Goal: Find specific page/section: Find specific page/section

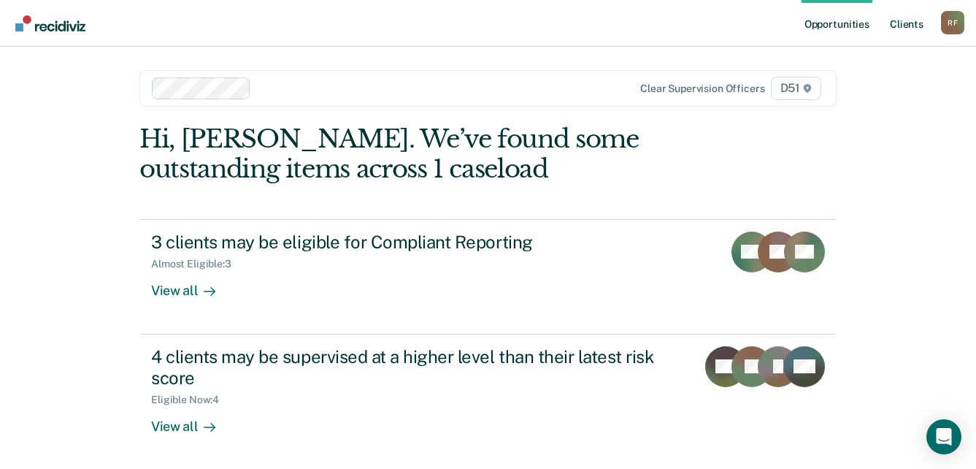
click at [920, 22] on link "Client s" at bounding box center [906, 23] width 39 height 47
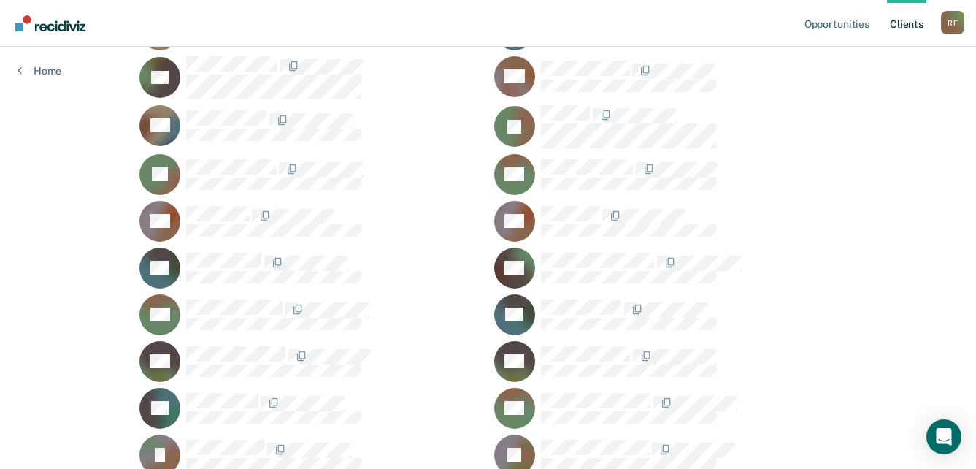
scroll to position [657, 0]
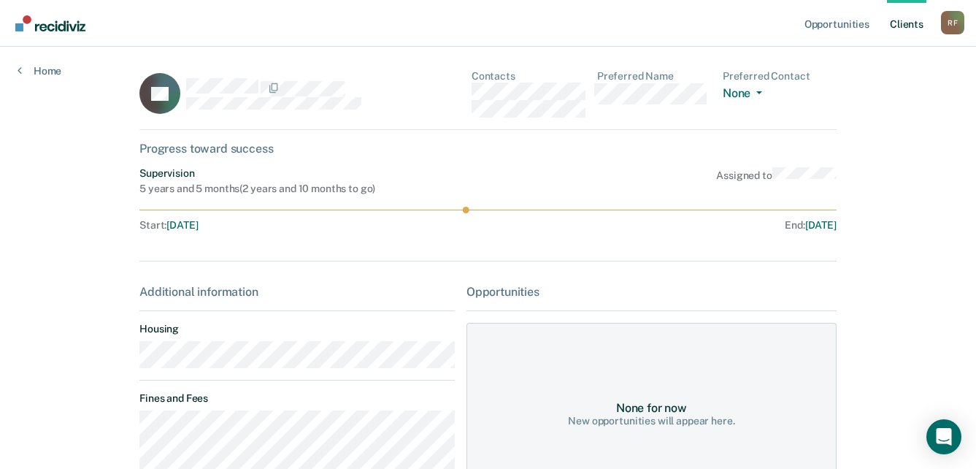
click at [471, 93] on div "LH Contacts Preferred Name Preferred Contact None Call Text Email None" at bounding box center [487, 100] width 697 height 60
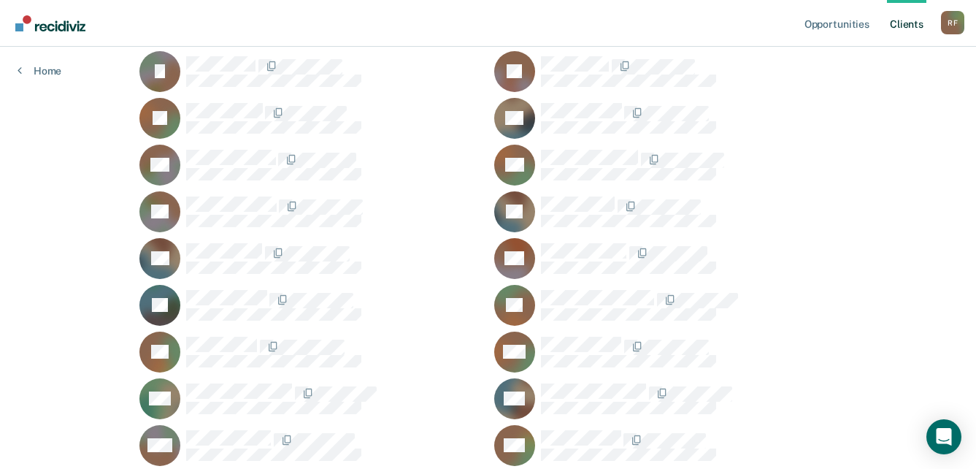
scroll to position [1168, 0]
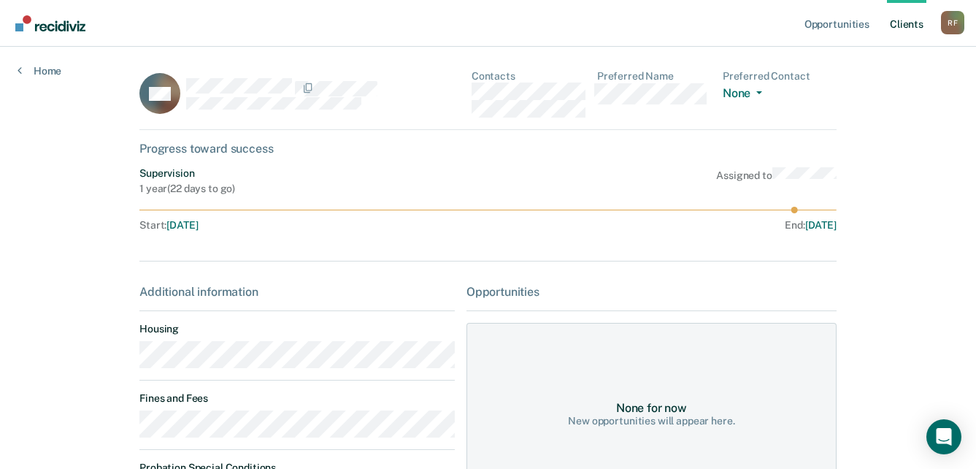
click at [469, 98] on div "RM Contacts Preferred Name Preferred Contact None Call Text Email None" at bounding box center [487, 100] width 697 height 60
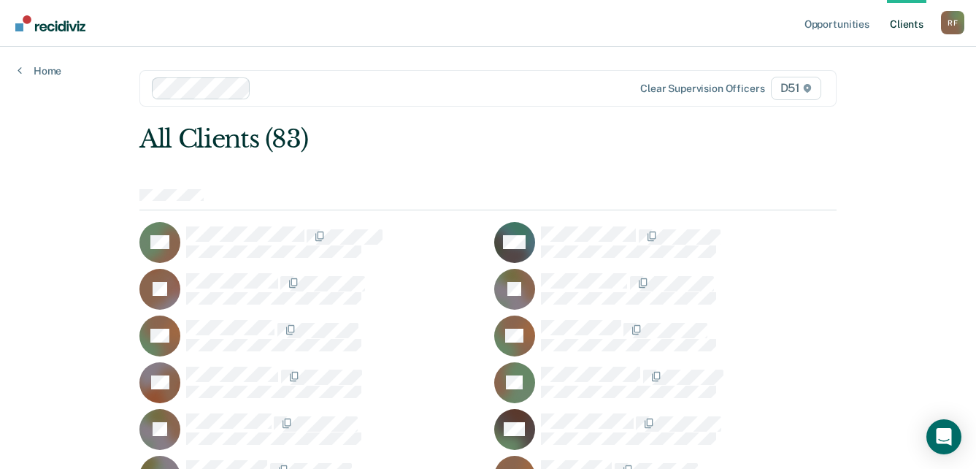
click at [947, 25] on div "R F" at bounding box center [952, 22] width 23 height 23
click at [868, 101] on link "Log Out" at bounding box center [894, 96] width 118 height 12
